Goal: Transaction & Acquisition: Purchase product/service

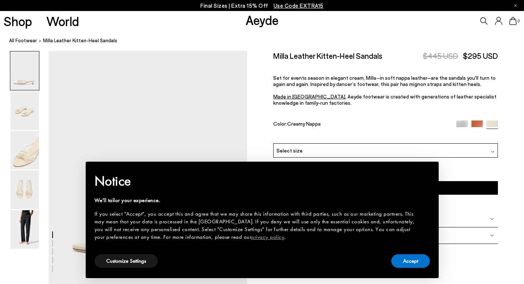
scroll to position [26, 0]
click at [417, 263] on button "Accept" at bounding box center [410, 261] width 39 height 14
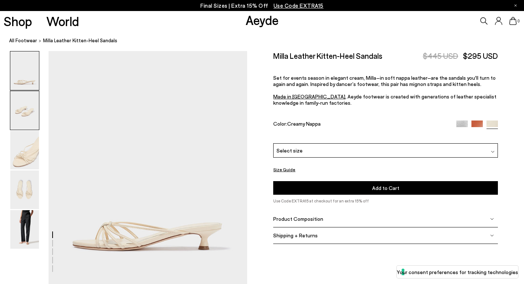
click at [24, 105] on img at bounding box center [24, 110] width 29 height 39
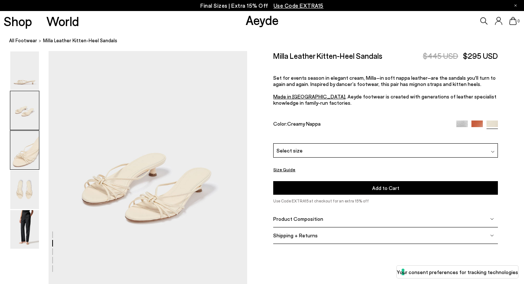
click at [32, 138] on img at bounding box center [24, 150] width 29 height 39
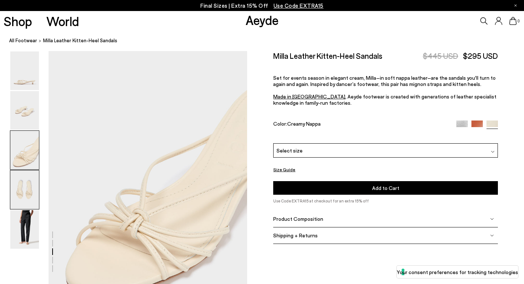
click at [37, 194] on img at bounding box center [24, 190] width 29 height 39
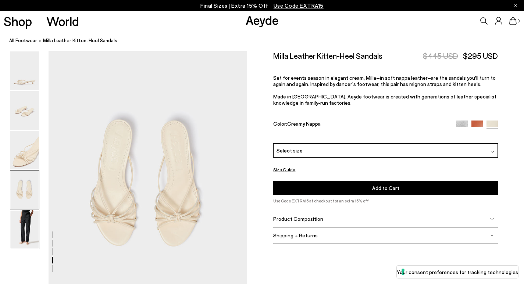
click at [38, 222] on img at bounding box center [24, 229] width 29 height 39
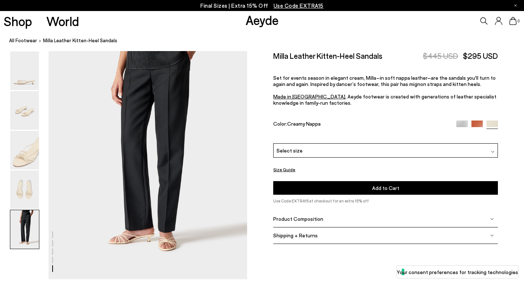
scroll to position [1115, 0]
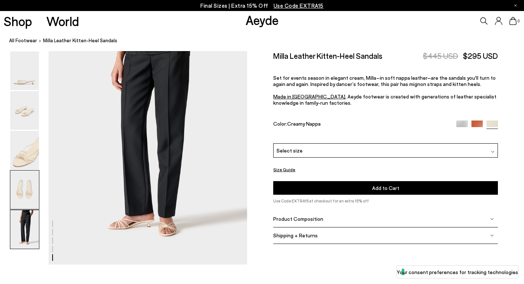
click at [36, 199] on img at bounding box center [24, 190] width 29 height 39
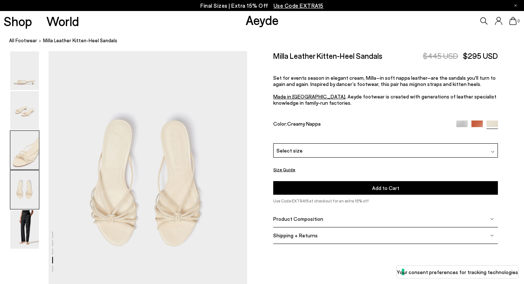
click at [38, 160] on img at bounding box center [24, 150] width 29 height 39
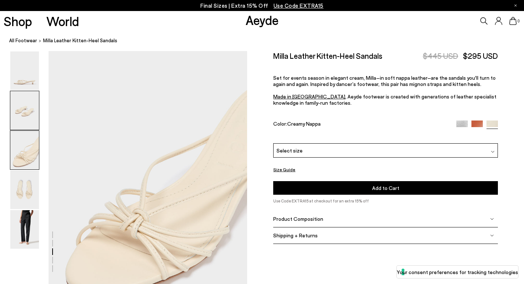
click at [37, 126] on img at bounding box center [24, 110] width 29 height 39
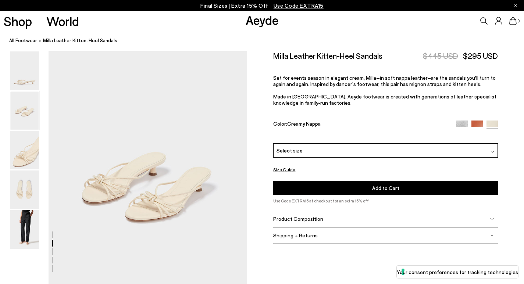
scroll to position [267, 0]
click at [39, 92] on img at bounding box center [24, 110] width 29 height 39
click at [39, 89] on div at bounding box center [24, 70] width 29 height 39
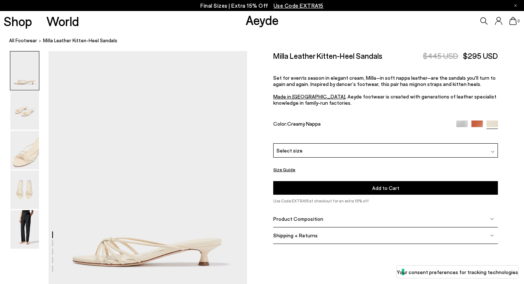
scroll to position [0, 0]
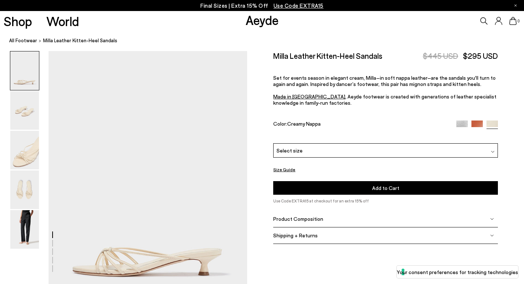
click at [295, 147] on span "Select size" at bounding box center [290, 151] width 26 height 8
